Goal: Find specific page/section: Find specific page/section

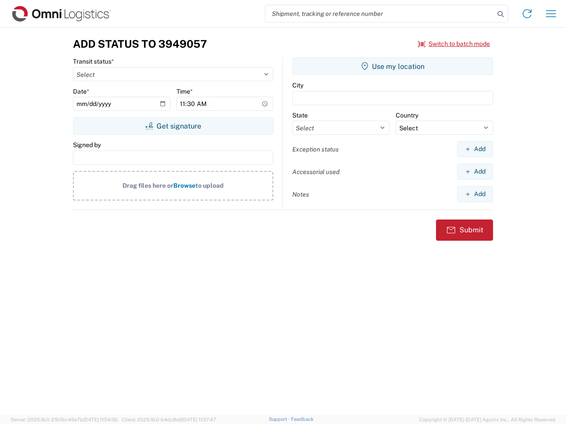
click at [380, 14] on input "search" at bounding box center [379, 13] width 229 height 17
click at [500, 14] on icon at bounding box center [500, 14] width 12 height 12
click at [527, 14] on icon at bounding box center [527, 14] width 14 height 14
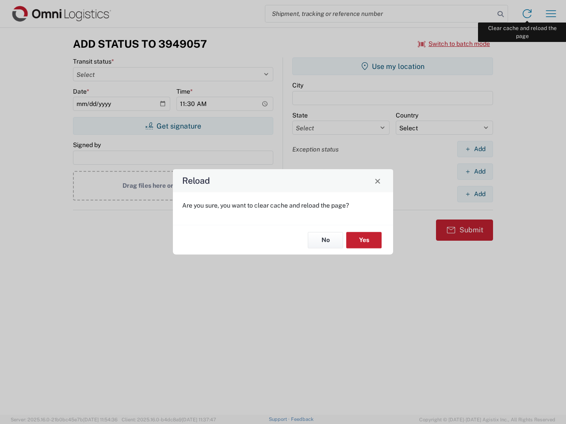
click at [551, 14] on div "Reload Are you sure, you want to clear cache and reload the page? No Yes" at bounding box center [283, 212] width 566 height 424
click at [454, 44] on div "Reload Are you sure, you want to clear cache and reload the page? No Yes" at bounding box center [283, 212] width 566 height 424
click at [173, 126] on div "Reload Are you sure, you want to clear cache and reload the page? No Yes" at bounding box center [283, 212] width 566 height 424
click at [393, 66] on div "Reload Are you sure, you want to clear cache and reload the page? No Yes" at bounding box center [283, 212] width 566 height 424
click at [475, 149] on div "Reload Are you sure, you want to clear cache and reload the page? No Yes" at bounding box center [283, 212] width 566 height 424
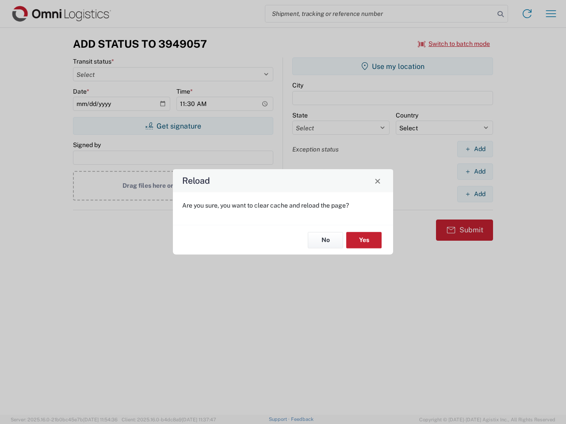
click at [475, 172] on div "Reload Are you sure, you want to clear cache and reload the page? No Yes" at bounding box center [283, 212] width 566 height 424
click at [475, 194] on div "Reload Are you sure, you want to clear cache and reload the page? No Yes" at bounding box center [283, 212] width 566 height 424
